Goal: Task Accomplishment & Management: Complete application form

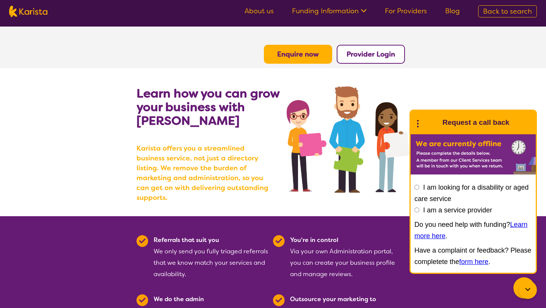
click at [459, 211] on label "I am a service provider" at bounding box center [457, 210] width 69 height 8
click at [420, 211] on input "I am a service provider" at bounding box center [417, 210] width 5 height 5
radio input "true"
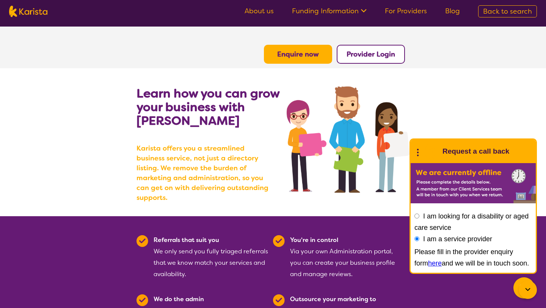
click at [425, 267] on div "Please fill in the provider enquiry form here and we will be in touch soon." at bounding box center [474, 257] width 118 height 23
click at [428, 265] on link "here" at bounding box center [435, 264] width 14 height 8
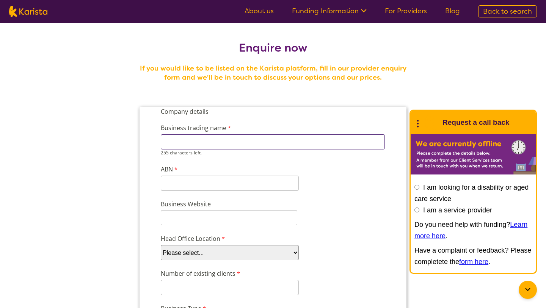
click at [378, 139] on input "Business trading name" at bounding box center [273, 141] width 224 height 15
type input "Famili next care"
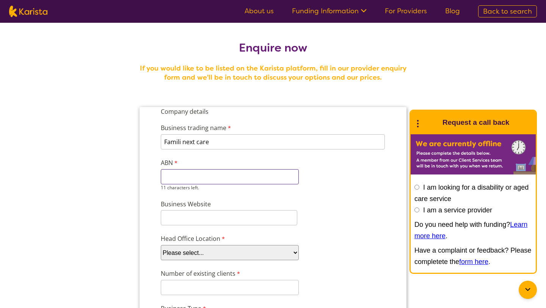
click at [280, 180] on input "ABN" at bounding box center [230, 176] width 138 height 15
click at [197, 171] on input "ABN" at bounding box center [230, 176] width 138 height 15
paste input "80743587113"
type input "80743587113"
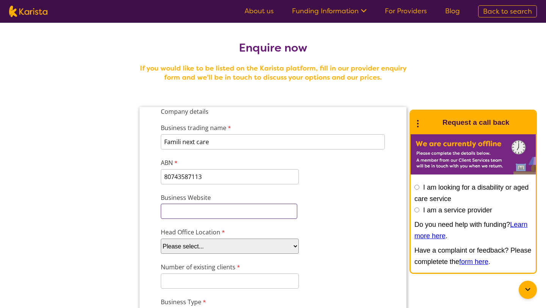
type input "www.familinextcare.com.au"
click at [194, 242] on select "Please select... ACT NSW NT QLD SA TAS VIC WA" at bounding box center [230, 246] width 138 height 15
select select "tfa_97"
click at [161, 239] on select "Please select... ACT NSW NT QLD SA TAS VIC WA" at bounding box center [230, 246] width 138 height 15
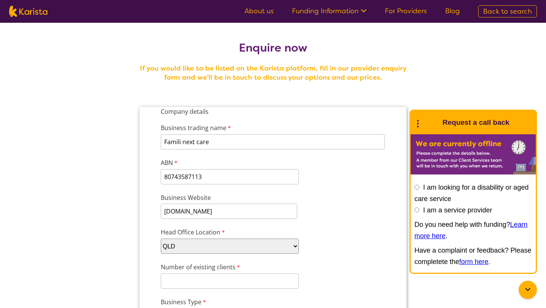
click at [339, 208] on div "Business Website www.familinextcare.com.au" at bounding box center [273, 206] width 231 height 29
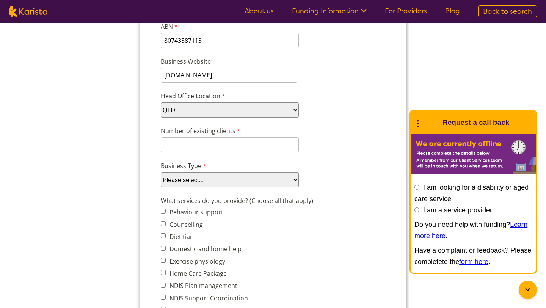
scroll to position [137, 0]
click at [278, 140] on input "Number of existing clients" at bounding box center [230, 144] width 138 height 15
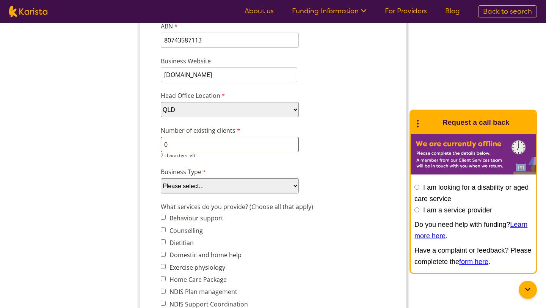
type input "0"
click at [274, 185] on select "Please select... Company Individual/Sole Trader Other (please specify)" at bounding box center [230, 185] width 138 height 15
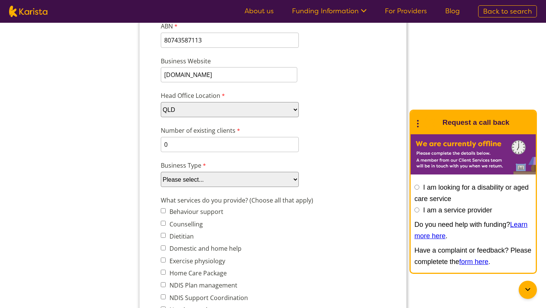
select select "tfa_88"
click at [161, 187] on select "Please select... Company Individual/Sole Trader Other (please specify)" at bounding box center [230, 179] width 138 height 15
click at [207, 214] on label "Behaviour support" at bounding box center [195, 212] width 56 height 8
click at [166, 213] on input "Behaviour support" at bounding box center [163, 210] width 5 height 5
checkbox input "true"
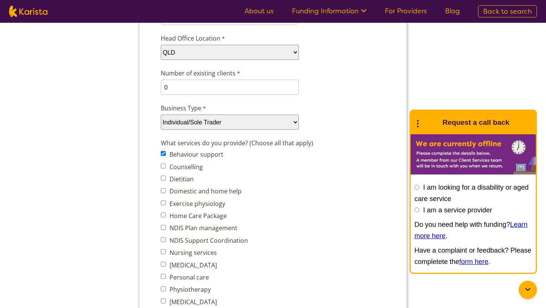
scroll to position [197, 0]
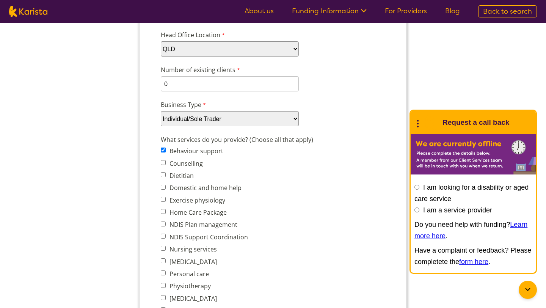
click at [216, 187] on label "Domestic and home help" at bounding box center [204, 188] width 74 height 8
click at [166, 187] on input "Domestic and home help" at bounding box center [163, 187] width 5 height 5
checkbox input "true"
click at [197, 208] on label "Home Care Package" at bounding box center [197, 212] width 60 height 8
click at [166, 209] on input "Home Care Package" at bounding box center [163, 211] width 5 height 5
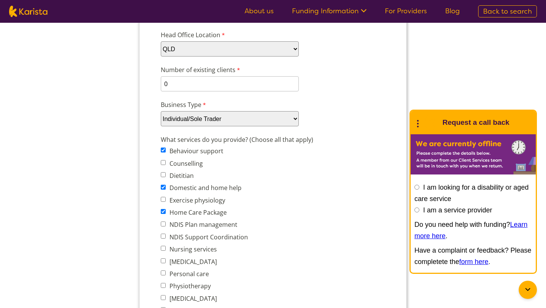
click at [197, 208] on label "Home Care Package" at bounding box center [197, 212] width 60 height 8
click at [166, 209] on input "Home Care Package" at bounding box center [163, 211] width 5 height 5
checkbox input "false"
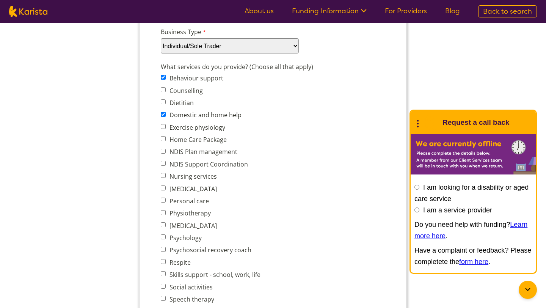
scroll to position [273, 0]
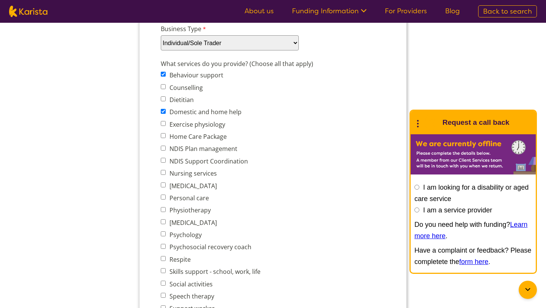
click at [190, 170] on label "Nursing services" at bounding box center [192, 173] width 50 height 8
click at [166, 170] on input "Nursing services" at bounding box center [163, 172] width 5 height 5
checkbox input "true"
click at [191, 194] on label "Personal care" at bounding box center [188, 198] width 42 height 8
click at [166, 195] on input "Personal care" at bounding box center [163, 197] width 5 height 5
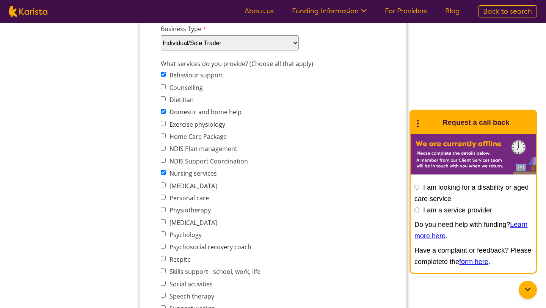
checkbox input "true"
click at [185, 271] on label "Skills support - school, work, life" at bounding box center [213, 271] width 93 height 8
click at [166, 271] on input "Skills support - school, work, life" at bounding box center [163, 270] width 5 height 5
checkbox input "true"
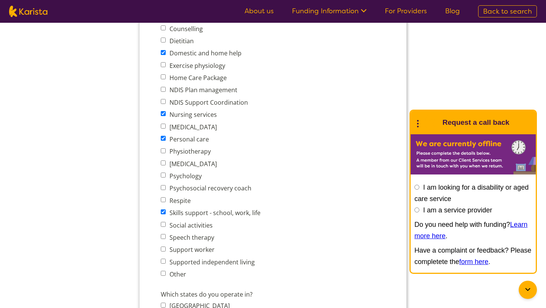
scroll to position [349, 0]
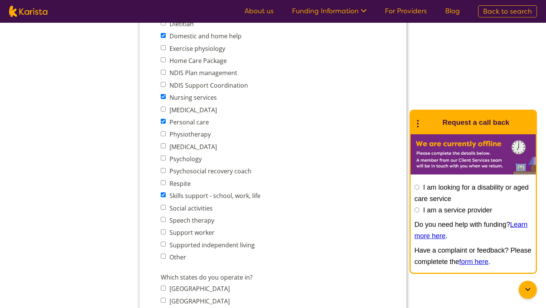
click at [203, 228] on label "Support worker" at bounding box center [190, 232] width 47 height 8
click at [166, 230] on input "Support worker" at bounding box center [163, 232] width 5 height 5
checkbox input "true"
click at [203, 207] on label "Social activities" at bounding box center [190, 208] width 46 height 8
click at [166, 207] on input "Social activities" at bounding box center [163, 207] width 5 height 5
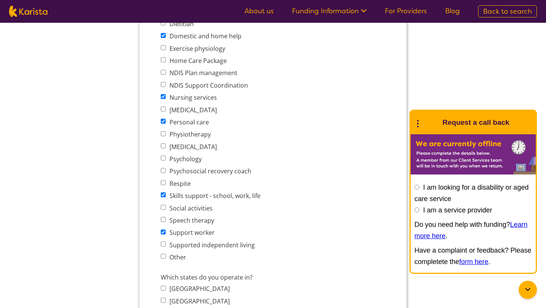
checkbox input "true"
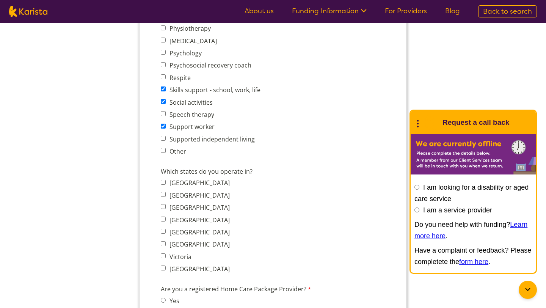
scroll to position [455, 0]
click at [199, 216] on label "Queensland" at bounding box center [198, 220] width 63 height 8
click at [166, 216] on input "Queensland" at bounding box center [163, 218] width 5 height 5
checkbox input "true"
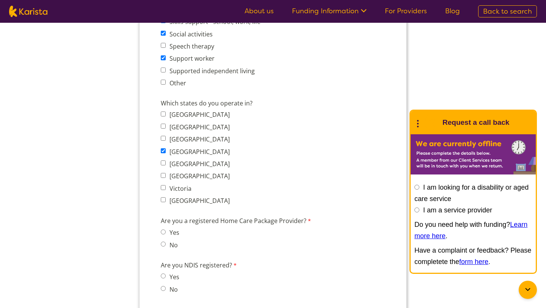
scroll to position [531, 0]
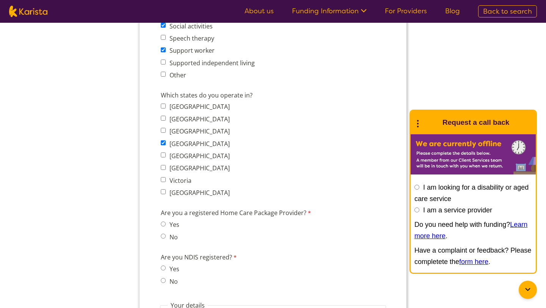
click at [174, 268] on span "Yes No" at bounding box center [172, 275] width 23 height 23
click at [176, 265] on label "Yes" at bounding box center [173, 269] width 12 height 8
click at [166, 266] on input "Yes" at bounding box center [163, 268] width 5 height 5
radio input "true"
click at [161, 278] on input "No" at bounding box center [163, 280] width 5 height 5
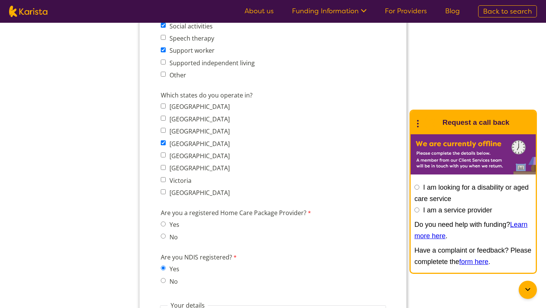
radio input "true"
click at [161, 266] on input "Yes" at bounding box center [163, 268] width 5 height 5
radio input "true"
click at [161, 278] on input "No" at bounding box center [163, 280] width 5 height 5
radio input "true"
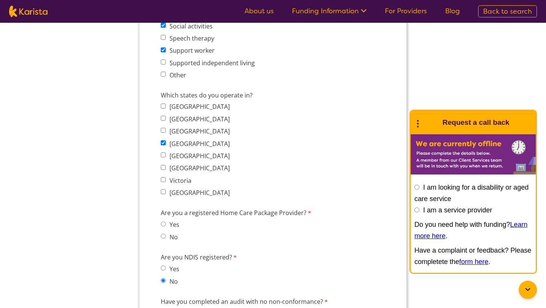
click at [207, 234] on div "Are you a registered Home Care Package Provider? Yes No" at bounding box center [240, 226] width 164 height 39
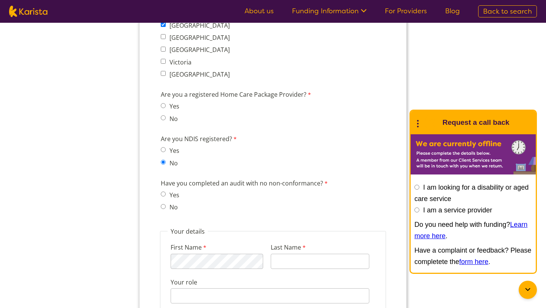
scroll to position [653, 0]
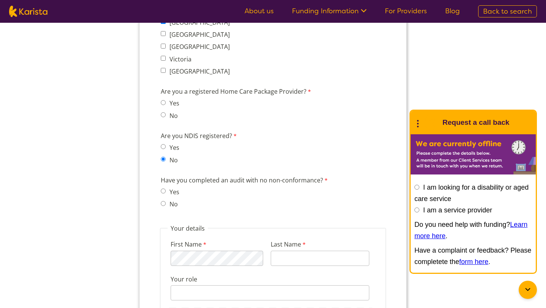
click at [174, 188] on label "Yes" at bounding box center [173, 192] width 12 height 8
click at [166, 189] on input "Yes" at bounding box center [163, 191] width 5 height 5
radio input "true"
click at [174, 112] on label "No" at bounding box center [172, 116] width 11 height 8
click at [166, 112] on input "No" at bounding box center [163, 114] width 5 height 5
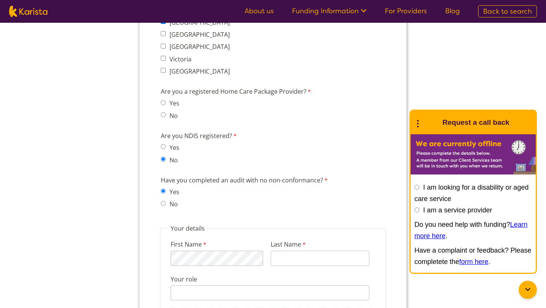
radio input "true"
click at [216, 104] on div "Are you a registered Home Care Package Provider? Yes No" at bounding box center [240, 104] width 164 height 39
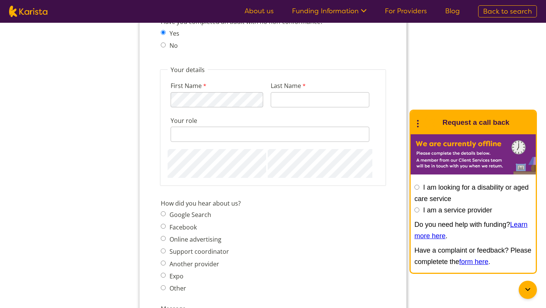
scroll to position [820, 0]
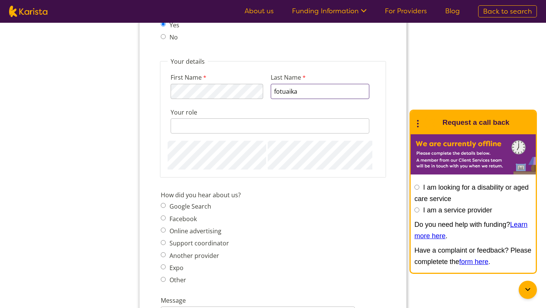
type input "fotuaika"
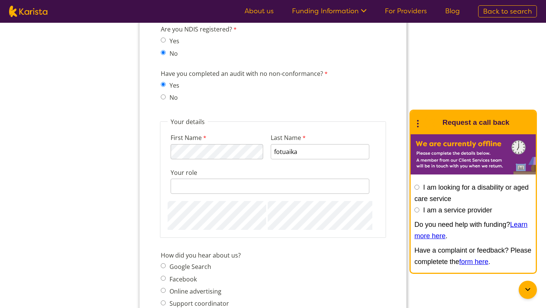
scroll to position [759, 0]
click at [186, 45] on div "Are you NDIS registered? Yes No" at bounding box center [273, 43] width 231 height 39
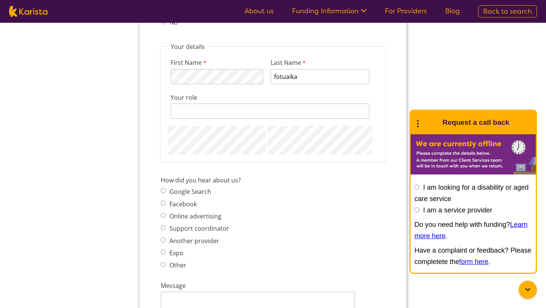
scroll to position [835, 0]
click at [200, 103] on input "Your role" at bounding box center [270, 110] width 199 height 15
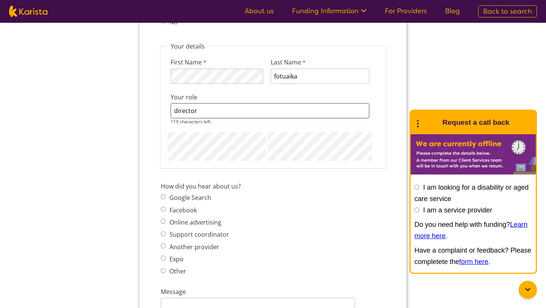
type input "director"
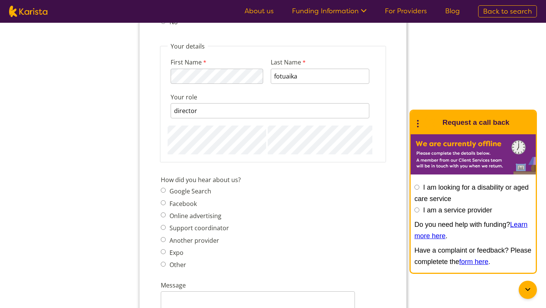
click at [201, 226] on span "Google Search Facebook Online advertising Support coordinator Another provider …" at bounding box center [197, 228] width 73 height 85
click at [213, 224] on label "Support coordinator" at bounding box center [198, 228] width 62 height 8
click at [166, 225] on input "Support coordinator" at bounding box center [163, 227] width 5 height 5
radio input "true"
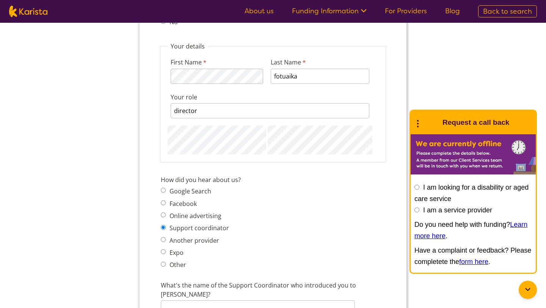
click at [210, 236] on label "Another provider" at bounding box center [193, 240] width 52 height 8
click at [166, 237] on input "Another provider" at bounding box center [163, 239] width 5 height 5
radio input "true"
click at [252, 201] on div "How did you hear about us? Google Search Facebook Online advertising Support co…" at bounding box center [273, 224] width 231 height 100
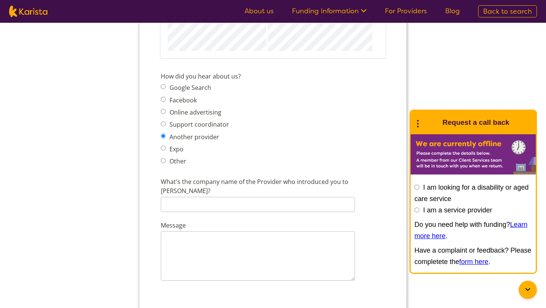
scroll to position [956, 0]
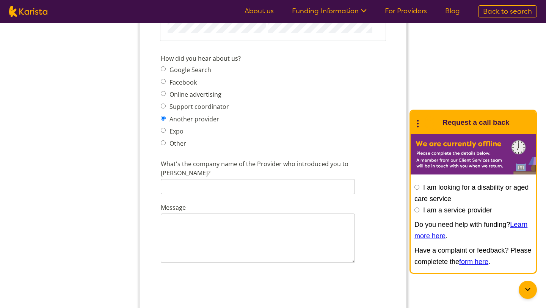
click at [257, 179] on input "What's the company name of the Provider who introduced you to Karista?" at bounding box center [258, 186] width 194 height 15
click at [255, 214] on textarea "Message" at bounding box center [258, 238] width 194 height 49
click at [212, 179] on input "healthcare consutling" at bounding box center [258, 186] width 194 height 15
click at [219, 179] on input "healthcare consutling" at bounding box center [258, 186] width 194 height 15
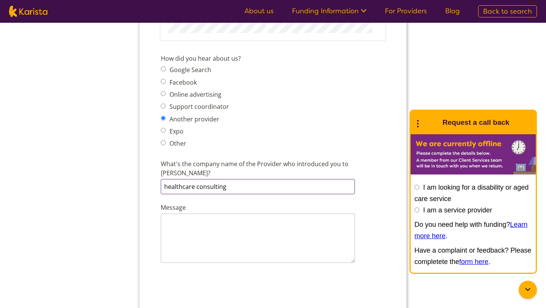
type input "healthcare consulting"
click at [228, 214] on textarea "Message" at bounding box center [258, 238] width 194 height 49
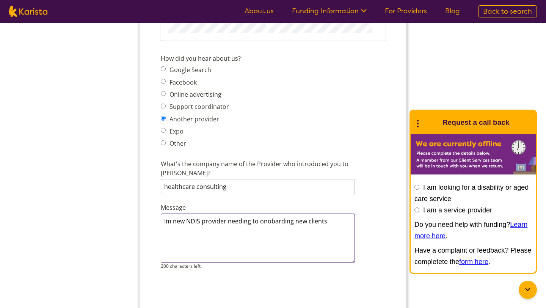
click at [264, 214] on textarea "Im new NDIS provider needing to onobarding new clients" at bounding box center [258, 238] width 194 height 49
click at [271, 214] on textarea "Im new NDIS provider needing to onobarding new clients" at bounding box center [258, 238] width 194 height 49
type textarea "Im new NDIS provider needing to onboarding new clients"
click at [362, 289] on div at bounding box center [273, 296] width 228 height 39
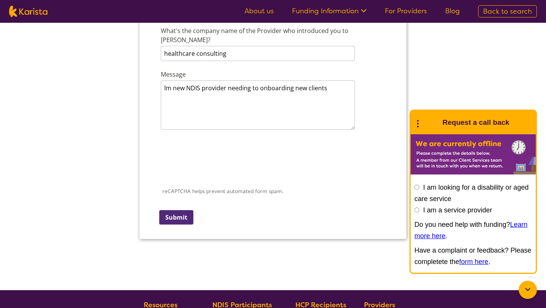
scroll to position [1093, 0]
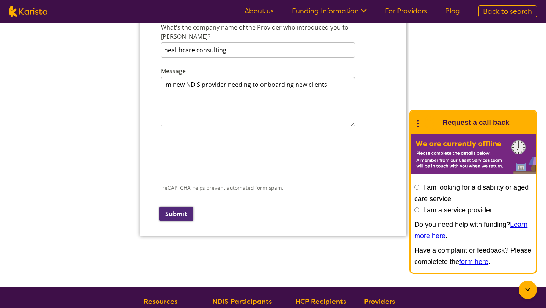
click at [190, 207] on input "Submit" at bounding box center [176, 214] width 34 height 14
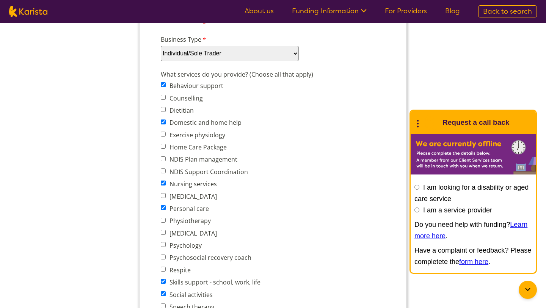
scroll to position [0, 0]
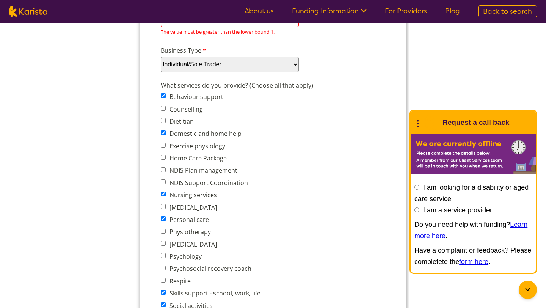
click at [322, 39] on div "Company details Business trading name Famili next care 239 characters left. ABN…" at bounding box center [273, 229] width 231 height 768
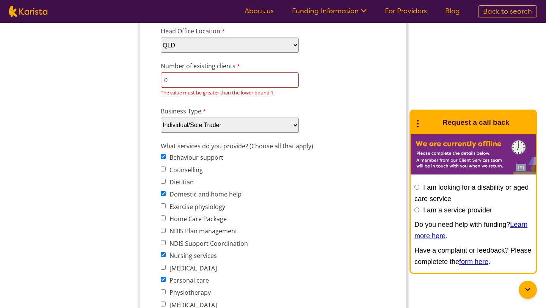
scroll to position [201, 0]
click at [263, 73] on input "0" at bounding box center [230, 79] width 138 height 15
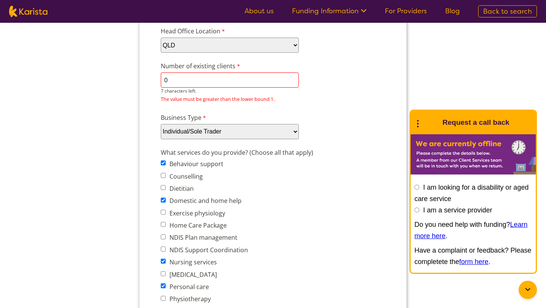
click at [261, 77] on input "0" at bounding box center [230, 79] width 138 height 15
type input "1"
click at [305, 118] on div "Business Type Please select... Company Individual/Sole Trader Other (please spe…" at bounding box center [273, 126] width 231 height 29
click at [239, 84] on input "1" at bounding box center [230, 79] width 138 height 15
type input "2"
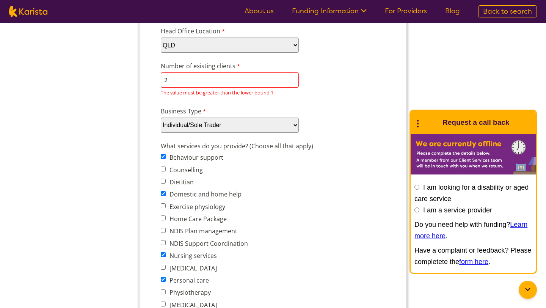
click at [321, 87] on div "Number of existing clients 2 7 characters left. The value must be greater than …" at bounding box center [273, 79] width 231 height 39
click at [317, 96] on div "The value must be greater than the lower bound 1." at bounding box center [273, 93] width 225 height 10
click at [261, 74] on input "2" at bounding box center [230, 79] width 138 height 15
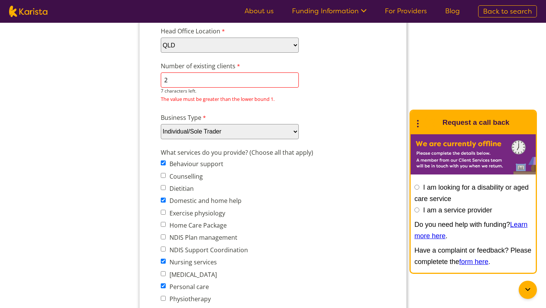
click at [252, 79] on input "2" at bounding box center [230, 79] width 138 height 15
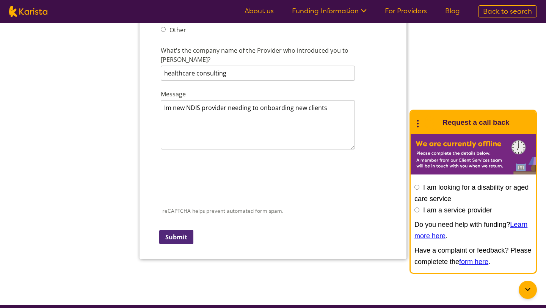
scroll to position [1097, 0]
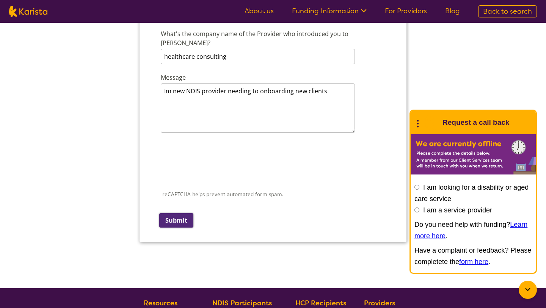
click at [167, 213] on input "Submit" at bounding box center [176, 220] width 34 height 14
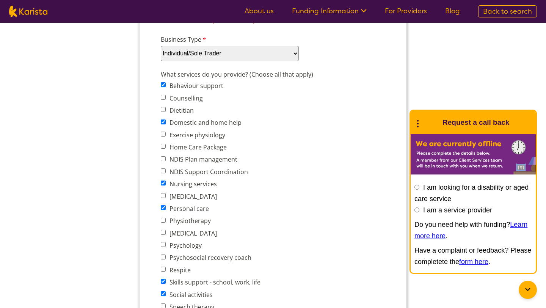
scroll to position [0, 0]
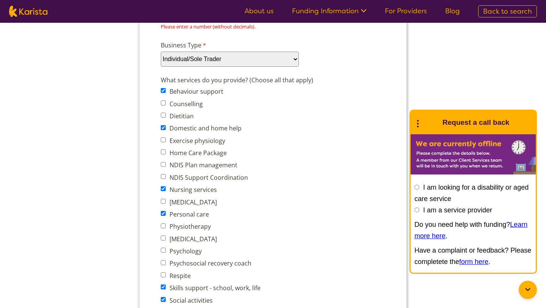
click at [334, 60] on div "Business Type Please select... Company Individual/Sole Trader Other (please spe…" at bounding box center [273, 53] width 231 height 29
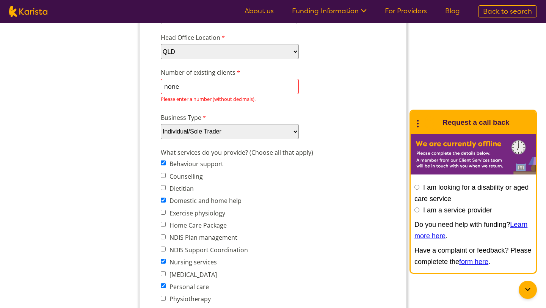
scroll to position [191, 0]
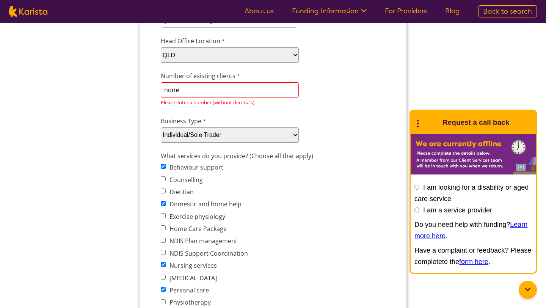
click at [288, 87] on input "none" at bounding box center [230, 89] width 138 height 15
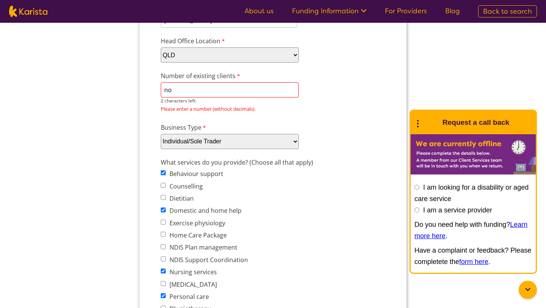
type input "n"
type input "0"
click at [337, 117] on div "Company details Business trading name Famili next care 239 characters left. ABN…" at bounding box center [273, 303] width 231 height 775
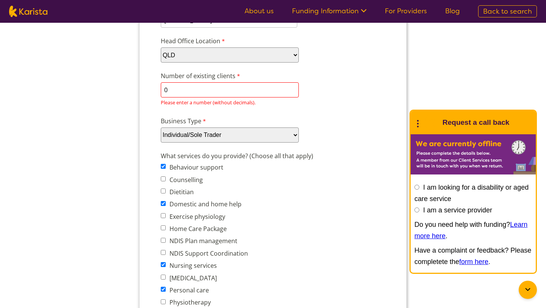
click at [280, 96] on input "0" at bounding box center [230, 89] width 138 height 15
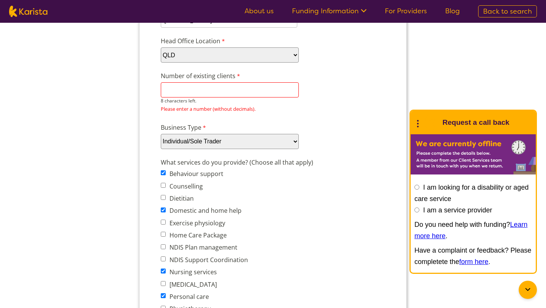
type input "1"
type input "2"
click at [329, 121] on div "Business Type Please select... Company Individual/Sole Trader Other (please spe…" at bounding box center [273, 135] width 231 height 29
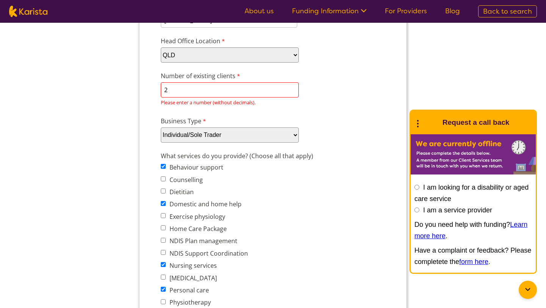
click at [269, 61] on select "Please select... ACT NSW NT QLD SA TAS VIC WA" at bounding box center [230, 54] width 138 height 15
click at [161, 63] on select "Please select... ACT NSW NT QLD SA TAS VIC WA" at bounding box center [230, 54] width 138 height 15
click at [356, 54] on div "Head Office Location Please select... ACT NSW NT QLD SA TAS VIC WA" at bounding box center [273, 49] width 231 height 29
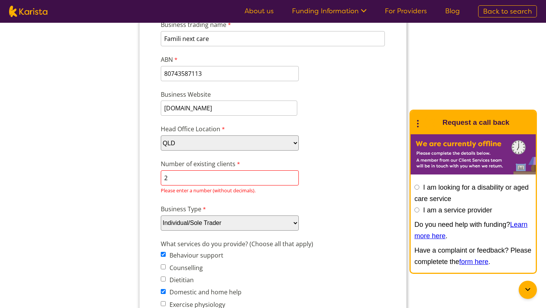
scroll to position [100, 0]
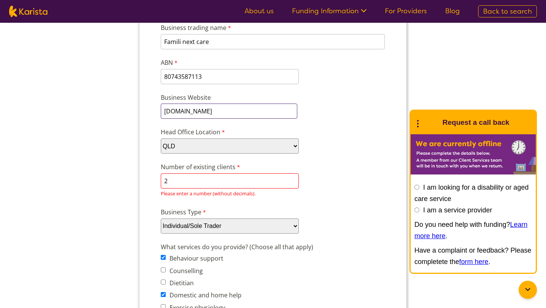
click at [271, 109] on input "www.familinextcare.com.au" at bounding box center [229, 111] width 137 height 15
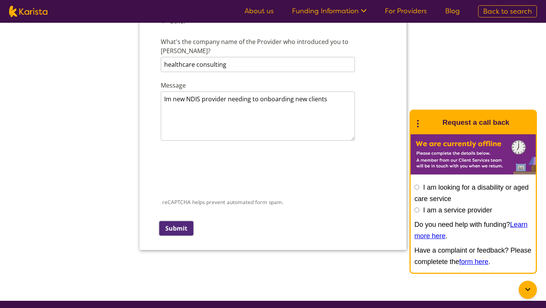
click at [186, 221] on input "Submit" at bounding box center [176, 228] width 34 height 14
